Goal: Task Accomplishment & Management: Use online tool/utility

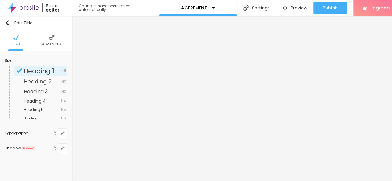
click at [49, 40] on img at bounding box center [52, 38] width 6 height 6
click at [54, 41] on li "Advanced" at bounding box center [51, 40] width 19 height 21
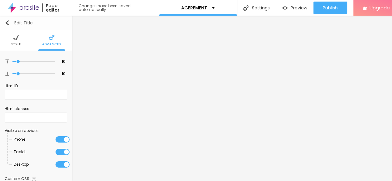
click at [7, 26] on button "Edit Title" at bounding box center [36, 23] width 72 height 14
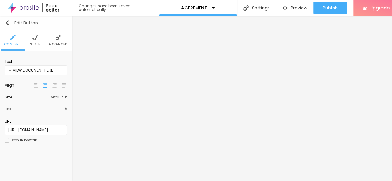
click at [6, 21] on img "button" at bounding box center [7, 22] width 5 height 5
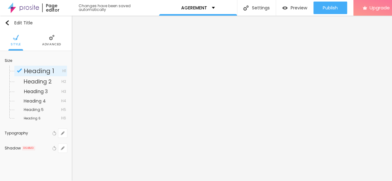
scroll to position [5, 0]
click at [51, 36] on li "Advanced" at bounding box center [51, 40] width 19 height 21
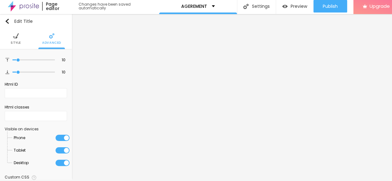
click at [15, 33] on img at bounding box center [16, 36] width 6 height 6
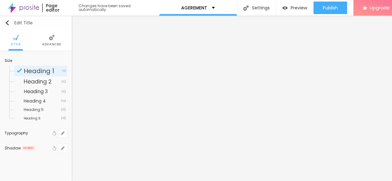
click at [7, 20] on img "button" at bounding box center [7, 22] width 5 height 5
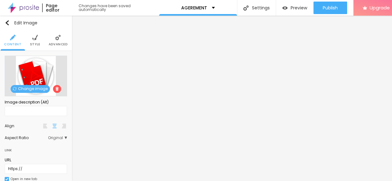
scroll to position [0, 0]
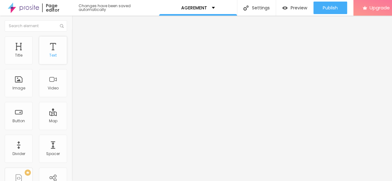
click at [51, 47] on div "Text" at bounding box center [53, 50] width 28 height 28
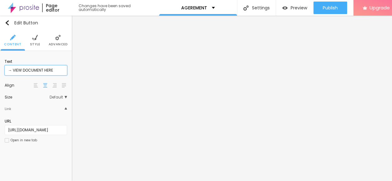
click at [56, 65] on input "→ VIEW DOCUMENT HERE" at bounding box center [36, 70] width 62 height 10
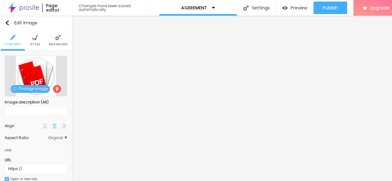
click at [34, 35] on img at bounding box center [35, 38] width 6 height 6
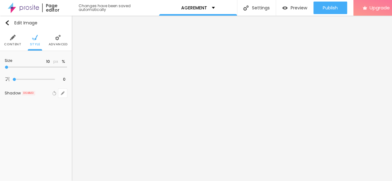
click at [56, 35] on img at bounding box center [58, 38] width 6 height 6
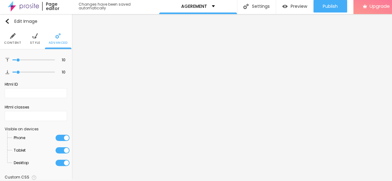
click at [32, 35] on img at bounding box center [35, 36] width 6 height 6
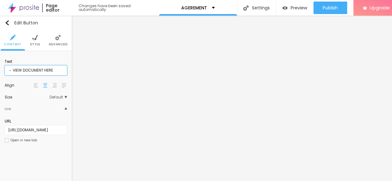
click at [54, 66] on input "→ VIEW DOCUMENT HERE" at bounding box center [36, 70] width 62 height 10
click at [61, 51] on div "Text → VIEW DOCUMENT HERE Align Size Default Small Default Big Link URL https:/…" at bounding box center [36, 103] width 72 height 104
click at [56, 65] on input "→ VIEW DOCUMENT HERE" at bounding box center [36, 70] width 62 height 10
click at [57, 65] on input "→ VIEW DOCUMENT HERE" at bounding box center [36, 70] width 62 height 10
